Goal: Information Seeking & Learning: Learn about a topic

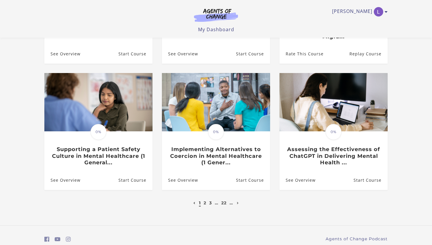
scroll to position [167, 0]
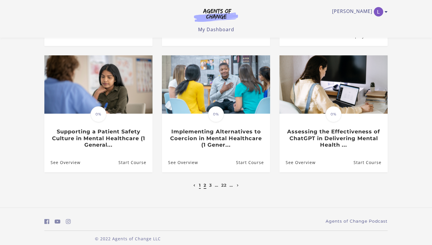
click at [204, 182] on link "2" at bounding box center [205, 184] width 3 height 5
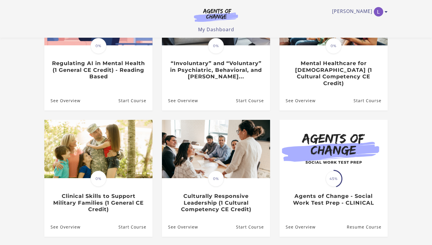
scroll to position [132, 0]
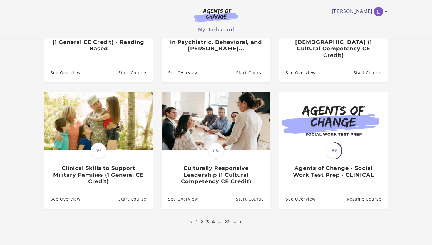
click at [207, 219] on link "3" at bounding box center [207, 221] width 3 height 5
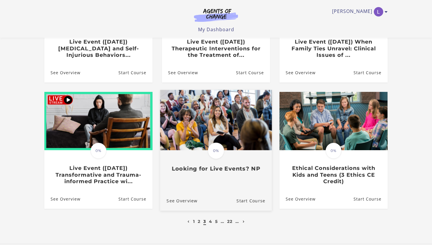
scroll to position [125, 0]
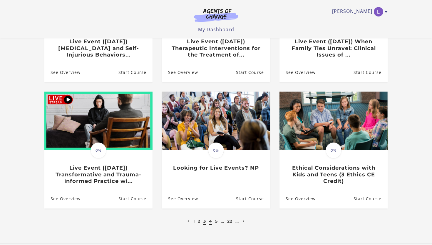
click at [210, 223] on link "4" at bounding box center [210, 220] width 3 height 5
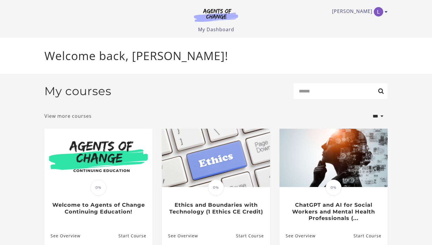
click at [63, 118] on link "View more courses" at bounding box center [67, 115] width 47 height 7
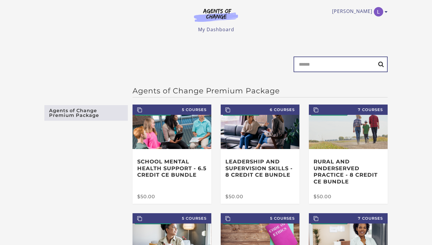
click at [328, 64] on input "Search" at bounding box center [341, 64] width 94 height 16
type input "****"
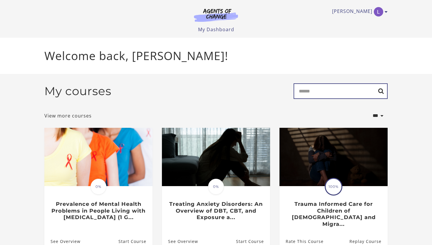
click at [224, 94] on input "Search" at bounding box center [341, 91] width 94 height 16
type input "****"
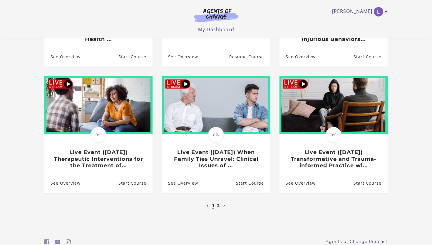
scroll to position [159, 0]
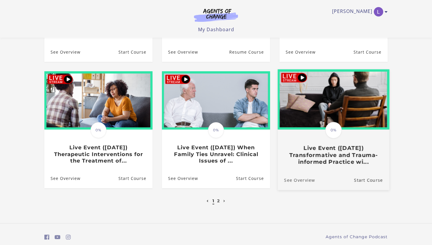
click at [294, 180] on link "See Overview" at bounding box center [296, 180] width 37 height 20
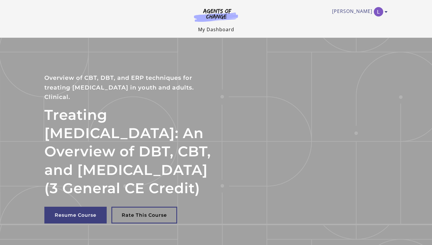
click at [223, 30] on link "My Dashboard" at bounding box center [216, 29] width 36 height 6
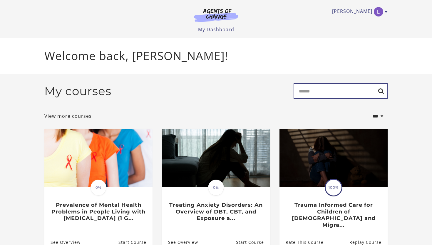
click at [321, 90] on input "Search" at bounding box center [341, 91] width 94 height 16
type input "****"
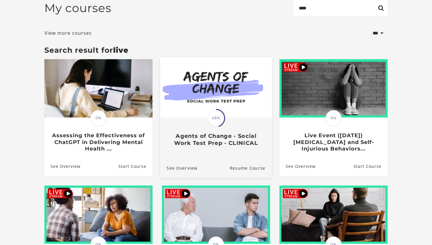
scroll to position [101, 0]
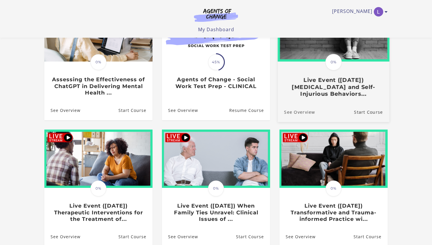
click at [304, 113] on link "See Overview" at bounding box center [296, 112] width 37 height 20
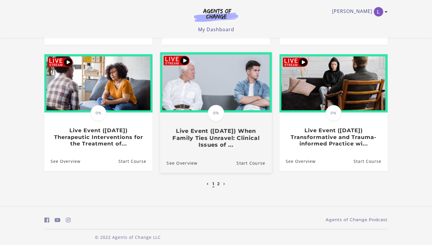
scroll to position [182, 0]
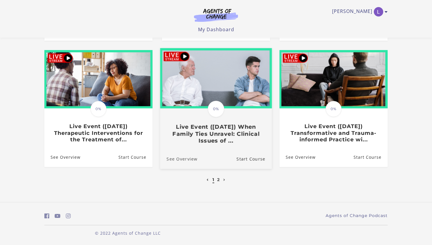
click at [175, 158] on link "See Overview" at bounding box center [178, 159] width 37 height 20
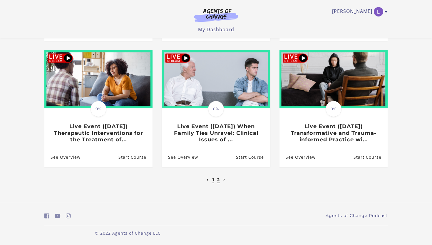
click at [219, 180] on link "2" at bounding box center [218, 179] width 3 height 5
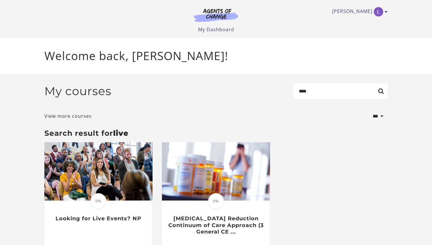
scroll to position [56, 0]
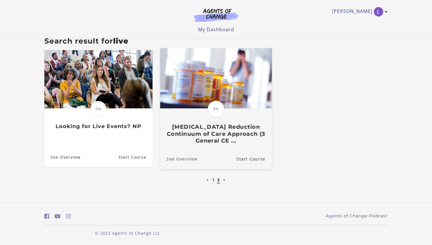
click at [185, 161] on link "See Overview" at bounding box center [178, 159] width 37 height 20
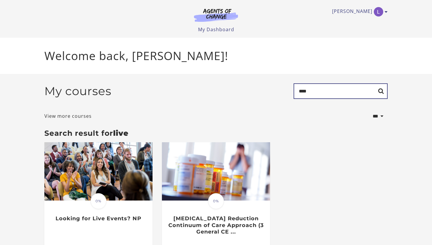
drag, startPoint x: 309, startPoint y: 91, endPoint x: 277, endPoint y: 91, distance: 32.3
click at [277, 91] on div "My courses Search ****" at bounding box center [215, 93] width 343 height 20
type input "******"
